Goal: Feedback & Contribution: Leave review/rating

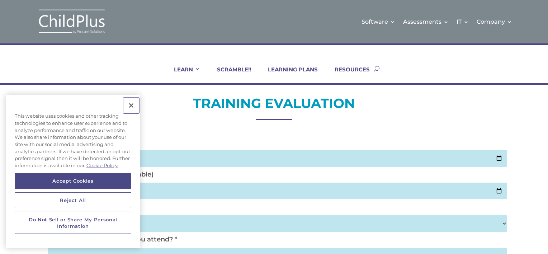
click at [131, 106] on button "Close" at bounding box center [131, 106] width 16 height 16
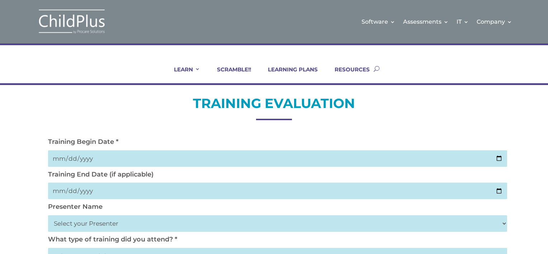
drag, startPoint x: 519, startPoint y: 0, endPoint x: 438, endPoint y: 63, distance: 103.0
click at [438, 63] on div "LEARN IN-PERSON Consulting On-site Events Summit Scramble!! ONLINE Courses Cert…" at bounding box center [273, 68] width 459 height 29
click at [119, 154] on input "date" at bounding box center [277, 158] width 459 height 17
click at [121, 160] on input "date" at bounding box center [277, 158] width 459 height 17
click at [94, 165] on input "date" at bounding box center [277, 158] width 459 height 17
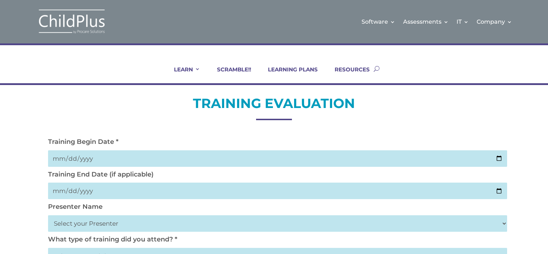
click at [84, 158] on input "date" at bounding box center [277, 158] width 459 height 17
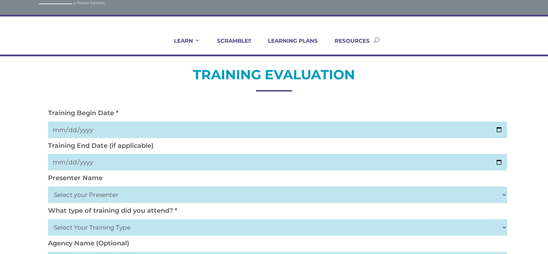
scroll to position [29, 0]
click at [501, 130] on input "date" at bounding box center [277, 130] width 459 height 17
type input "2025-10-02"
click at [83, 163] on input "date" at bounding box center [277, 162] width 459 height 17
click at [127, 168] on input "date" at bounding box center [277, 162] width 459 height 17
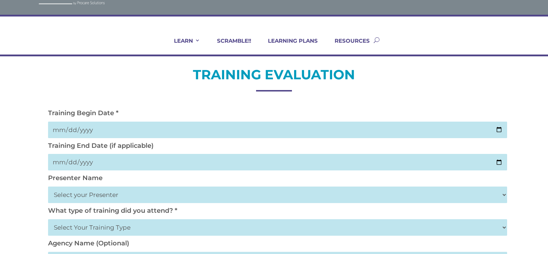
click at [133, 166] on input "date" at bounding box center [277, 162] width 459 height 17
click at [499, 161] on input "date" at bounding box center [277, 162] width 459 height 17
type input "2025-10-02"
click at [105, 194] on select "Select your Presenter Aaron Dickerson Amy Corkery Cindy Coats Danielle Hensley …" at bounding box center [277, 195] width 459 height 17
select select "Nickerson, Trecia"
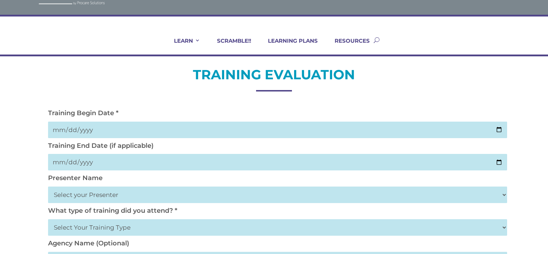
click at [48, 187] on select "Select your Presenter Aaron Dickerson Amy Corkery Cindy Coats Danielle Hensley …" at bounding box center [277, 195] width 459 height 17
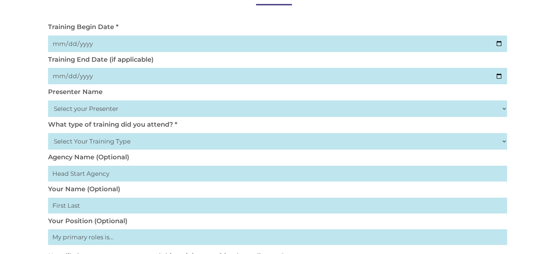
scroll to position [115, 0]
click at [93, 141] on select "Select Your Training Type On-site (at your agency) Virtual Visit Live Group Web…" at bounding box center [277, 141] width 459 height 17
click at [48, 133] on select "Select Your Training Type On-site (at your agency) Virtual Visit Live Group Web…" at bounding box center [277, 141] width 459 height 17
click at [80, 139] on select "Select Your Training Type On-site (at your agency) Virtual Visit Live Group Web…" at bounding box center [277, 141] width 459 height 17
select select "Live Group Webinar"
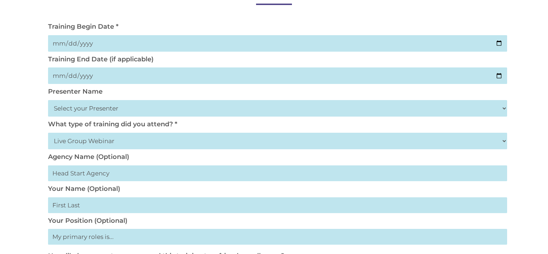
click at [48, 133] on select "Select Your Training Type On-site (at your agency) Virtual Visit Live Group Web…" at bounding box center [277, 141] width 459 height 17
click at [83, 176] on input "text" at bounding box center [277, 173] width 459 height 16
click at [76, 204] on input "text" at bounding box center [277, 205] width 459 height 16
type input "Padilla"
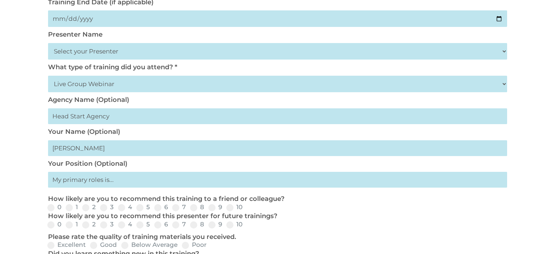
scroll to position [173, 0]
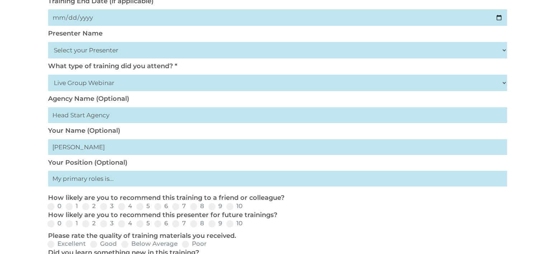
drag, startPoint x: 80, startPoint y: 148, endPoint x: 28, endPoint y: 148, distance: 51.3
click at [41, 149] on div "TRAINING EVALUATION Training Begin Date * 2025-10-02 Training End Date (if appl…" at bounding box center [274, 185] width 548 height 546
type input "Maria Padilla"
click at [63, 183] on input "text" at bounding box center [277, 179] width 459 height 16
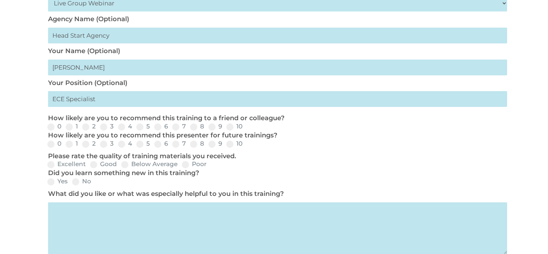
scroll to position [260, 0]
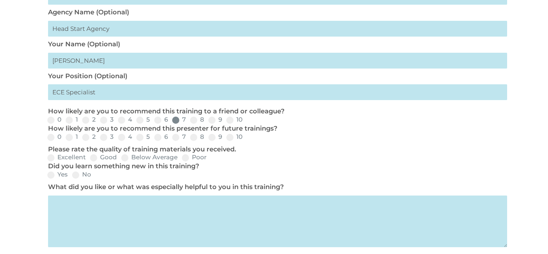
type input "ECE Specialist"
click at [180, 122] on label "7" at bounding box center [179, 120] width 14 height 6
click at [189, 122] on input "7" at bounding box center [191, 122] width 5 height 5
radio input "true"
click at [195, 119] on span at bounding box center [193, 120] width 7 height 7
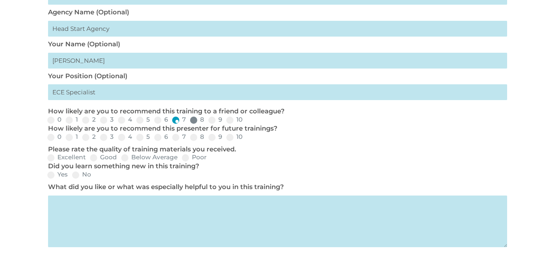
click at [208, 120] on input "8" at bounding box center [210, 122] width 5 height 5
radio input "true"
click at [195, 140] on span at bounding box center [193, 137] width 7 height 7
click at [208, 140] on input "8" at bounding box center [210, 139] width 5 height 5
radio input "true"
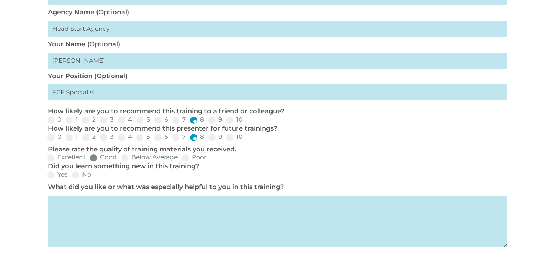
click at [95, 159] on span at bounding box center [93, 157] width 7 height 7
click at [121, 159] on input "Good" at bounding box center [123, 160] width 5 height 5
radio input "true"
click at [56, 176] on label "Yes" at bounding box center [57, 174] width 20 height 6
click at [71, 176] on input "Yes" at bounding box center [73, 177] width 5 height 5
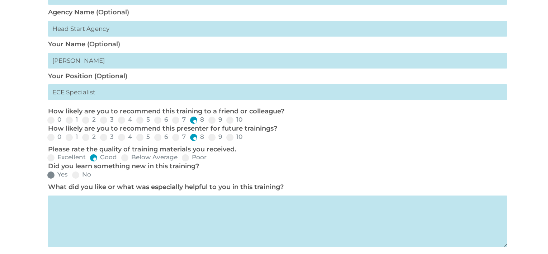
radio input "true"
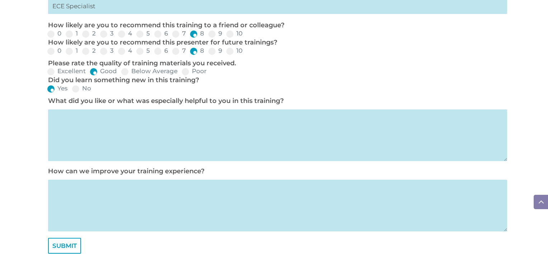
scroll to position [347, 0]
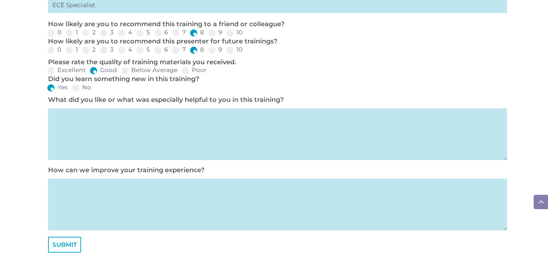
click at [76, 119] on textarea at bounding box center [277, 134] width 459 height 52
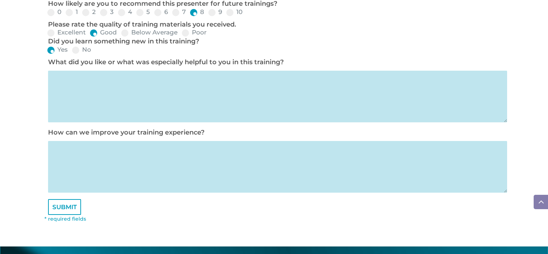
scroll to position [348, 0]
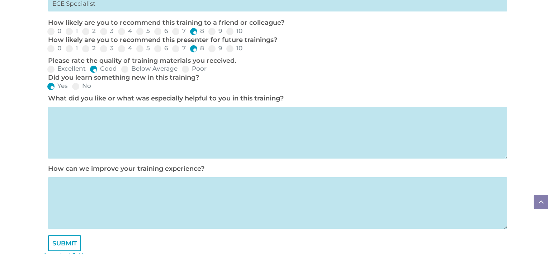
click at [63, 122] on textarea at bounding box center [277, 133] width 459 height 52
click at [82, 185] on textarea at bounding box center [277, 203] width 459 height 52
type textarea "maybe just muting us all so it doesn't interrupt the training"
click at [73, 122] on textarea at bounding box center [277, 133] width 459 height 52
click at [77, 126] on textarea at bounding box center [277, 133] width 459 height 52
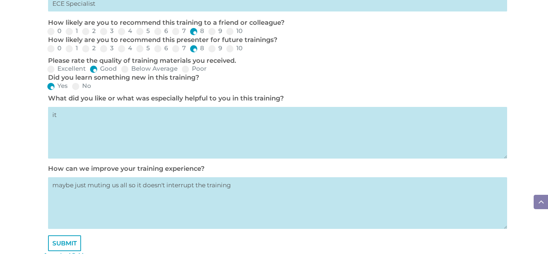
type textarea "i"
type textarea "s"
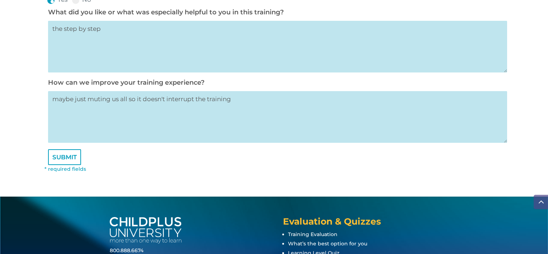
scroll to position [435, 0]
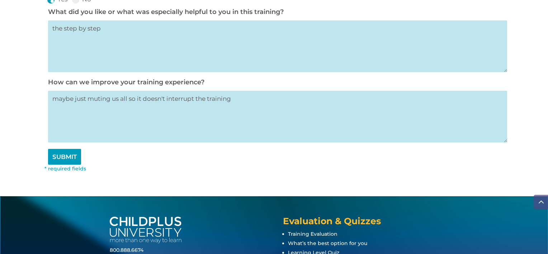
type textarea "the step by step"
click at [63, 155] on input "SUBMIT" at bounding box center [64, 157] width 33 height 16
click at [69, 159] on input "SUBMIT" at bounding box center [64, 157] width 33 height 16
